Goal: Task Accomplishment & Management: Manage account settings

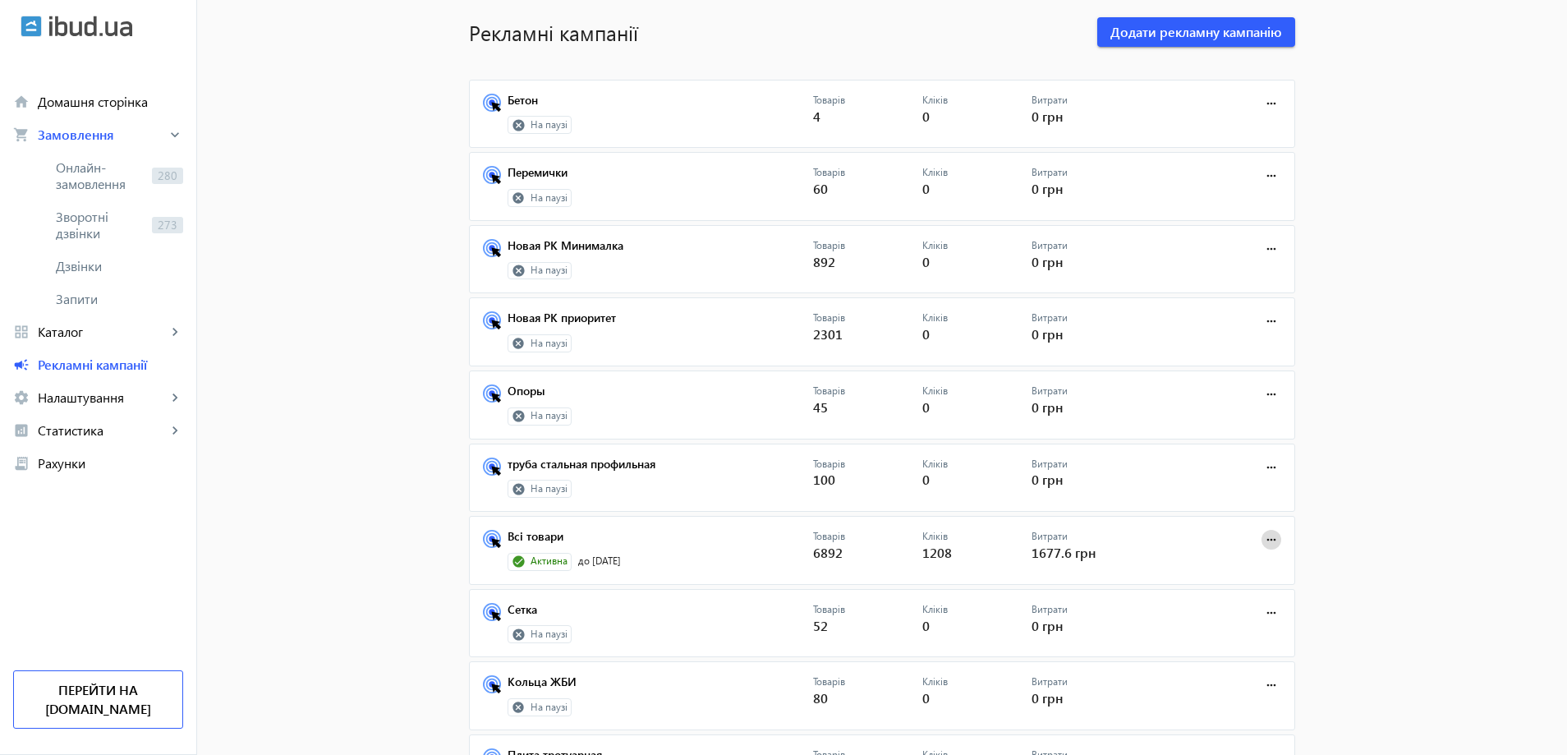
click at [1262, 540] on mat-icon "more_horiz" at bounding box center [1271, 540] width 18 height 18
click at [1192, 577] on span "Зупинити" at bounding box center [1220, 575] width 86 height 13
click at [90, 168] on span "Онлайн-замовлення" at bounding box center [101, 175] width 90 height 33
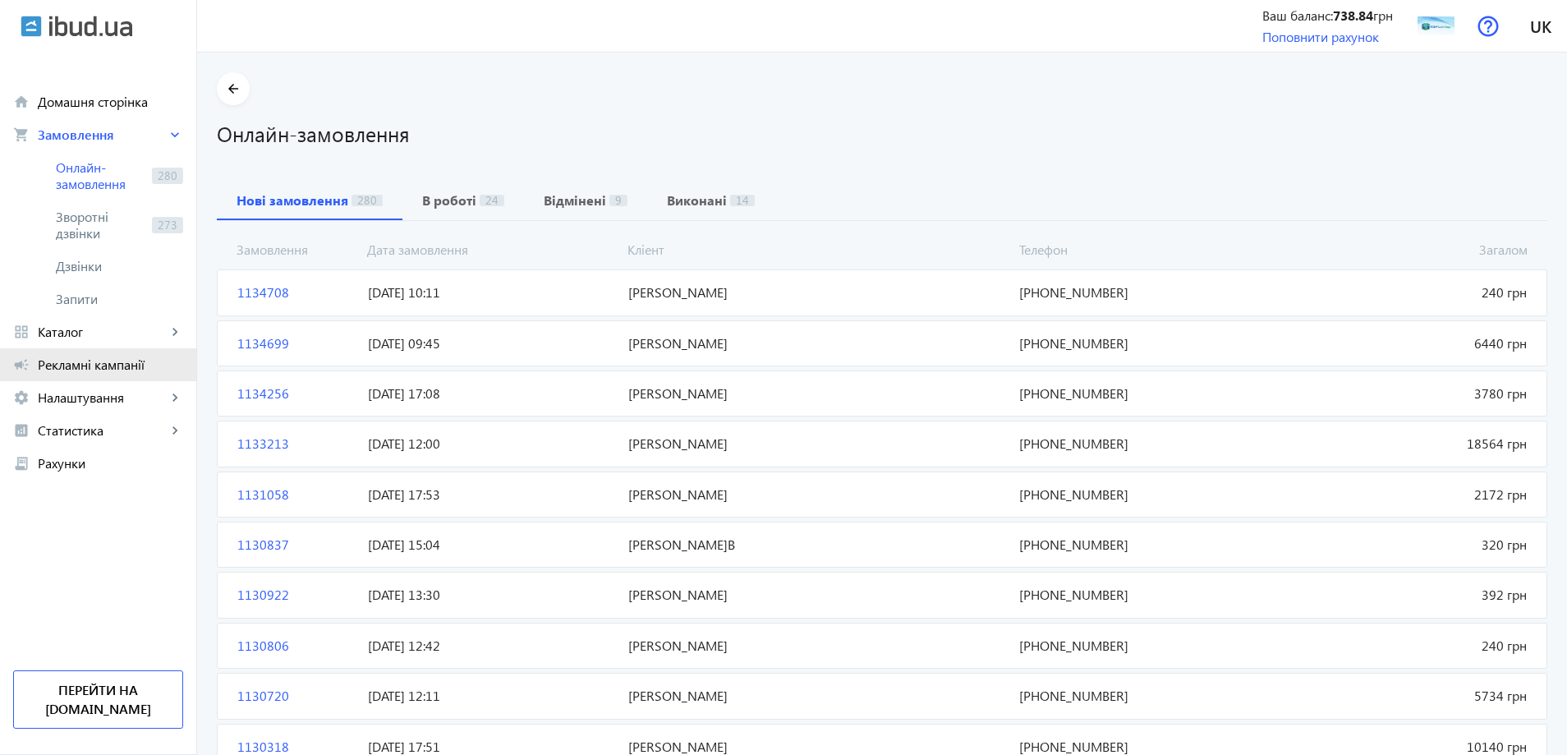
click at [96, 353] on link "campaign Рекламні кампанії" at bounding box center [98, 364] width 196 height 33
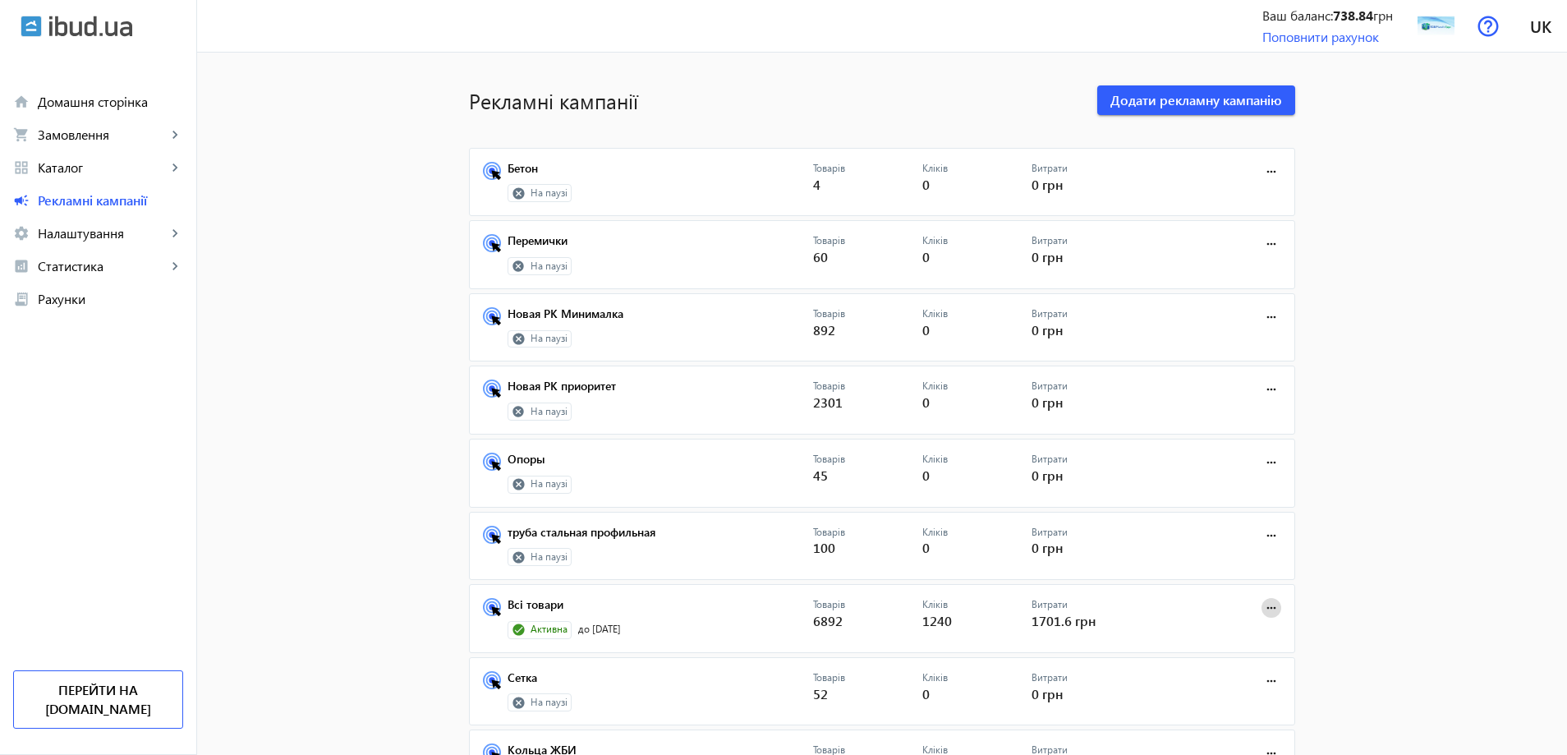
click at [1269, 610] on mat-icon "more_horiz" at bounding box center [1271, 608] width 18 height 18
click at [1184, 645] on span "Зупинити" at bounding box center [1220, 643] width 86 height 13
